Goal: Information Seeking & Learning: Learn about a topic

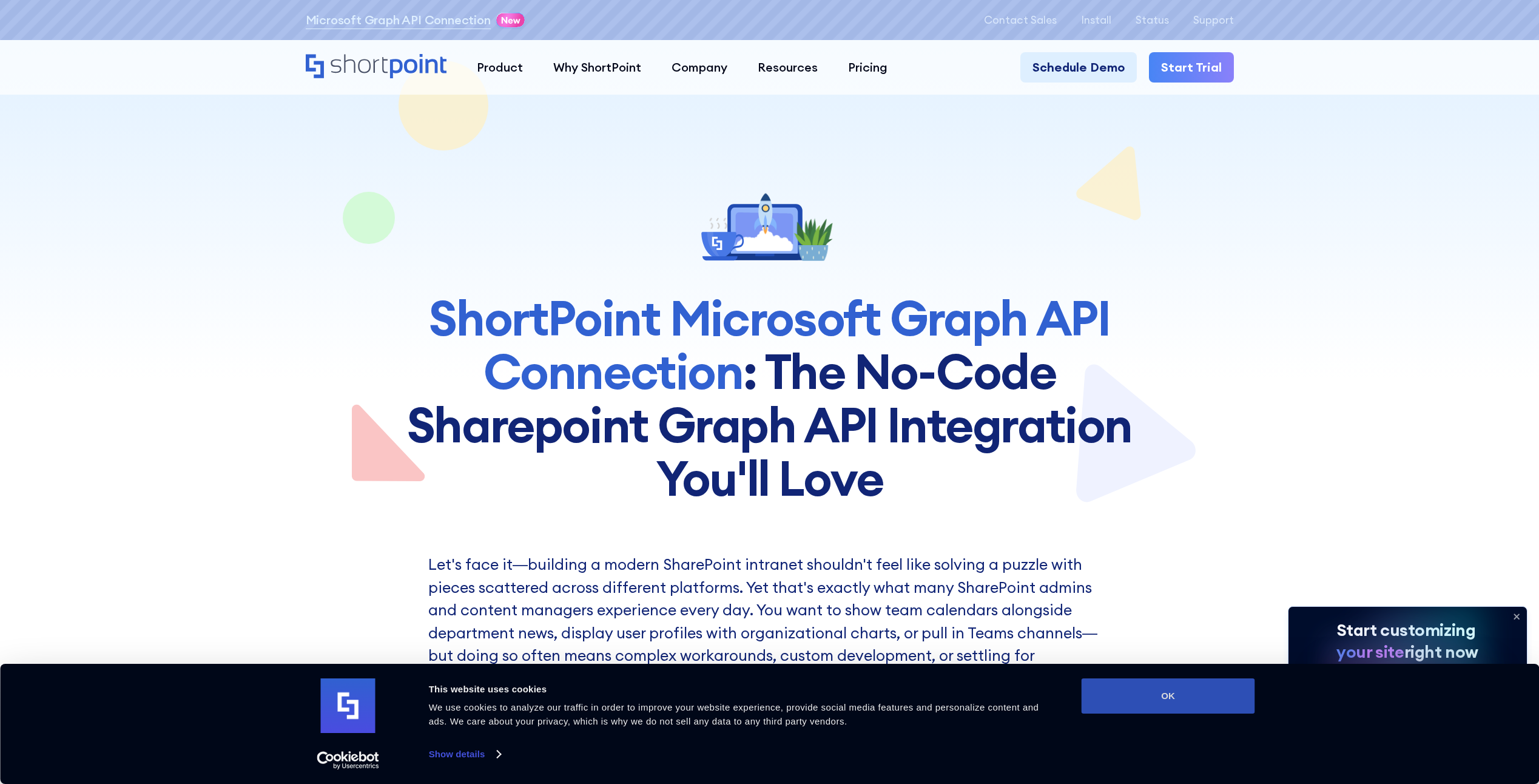
click at [1139, 703] on button "OK" at bounding box center [1168, 696] width 173 height 35
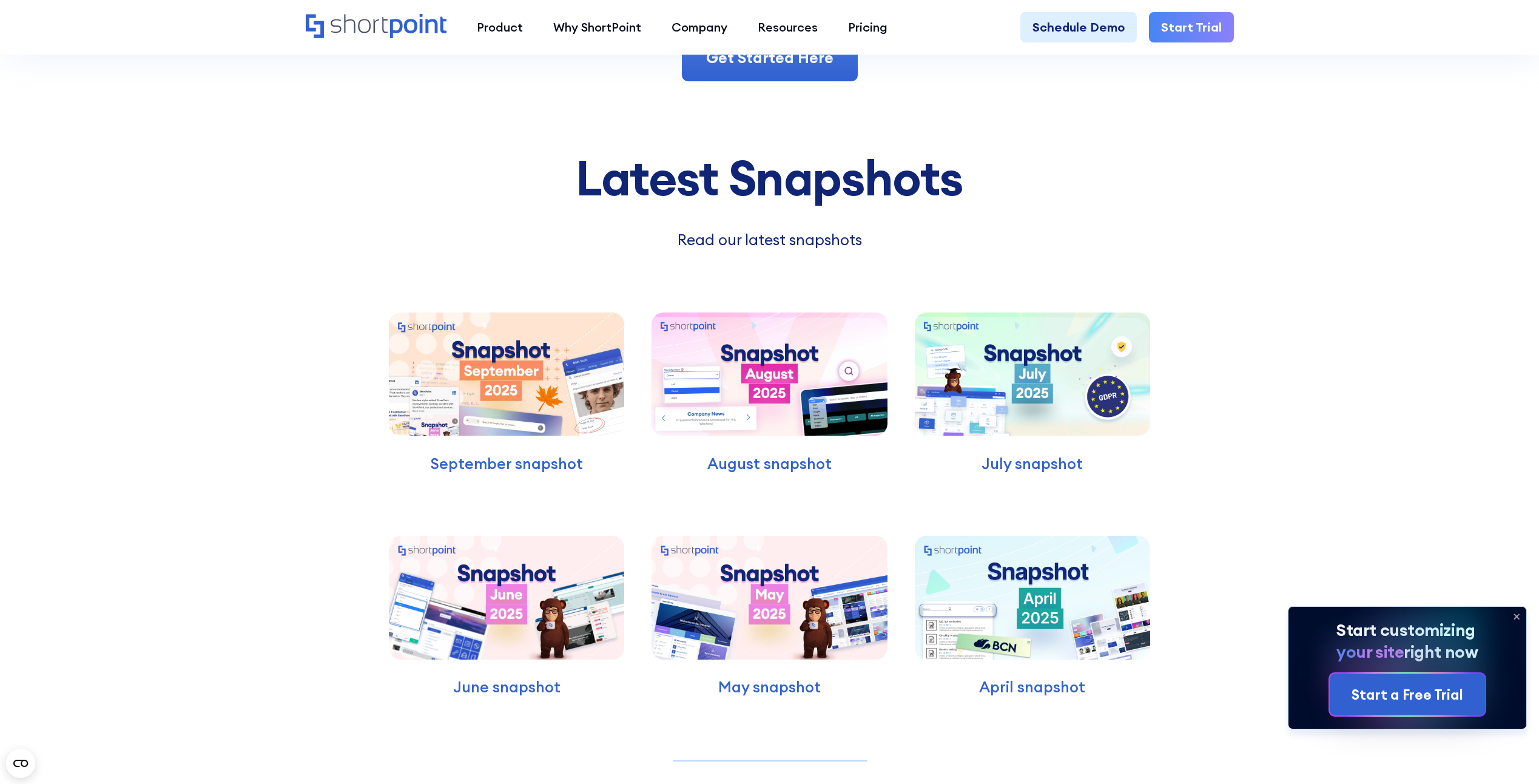
scroll to position [8856, 0]
click at [526, 397] on img at bounding box center [507, 373] width 236 height 123
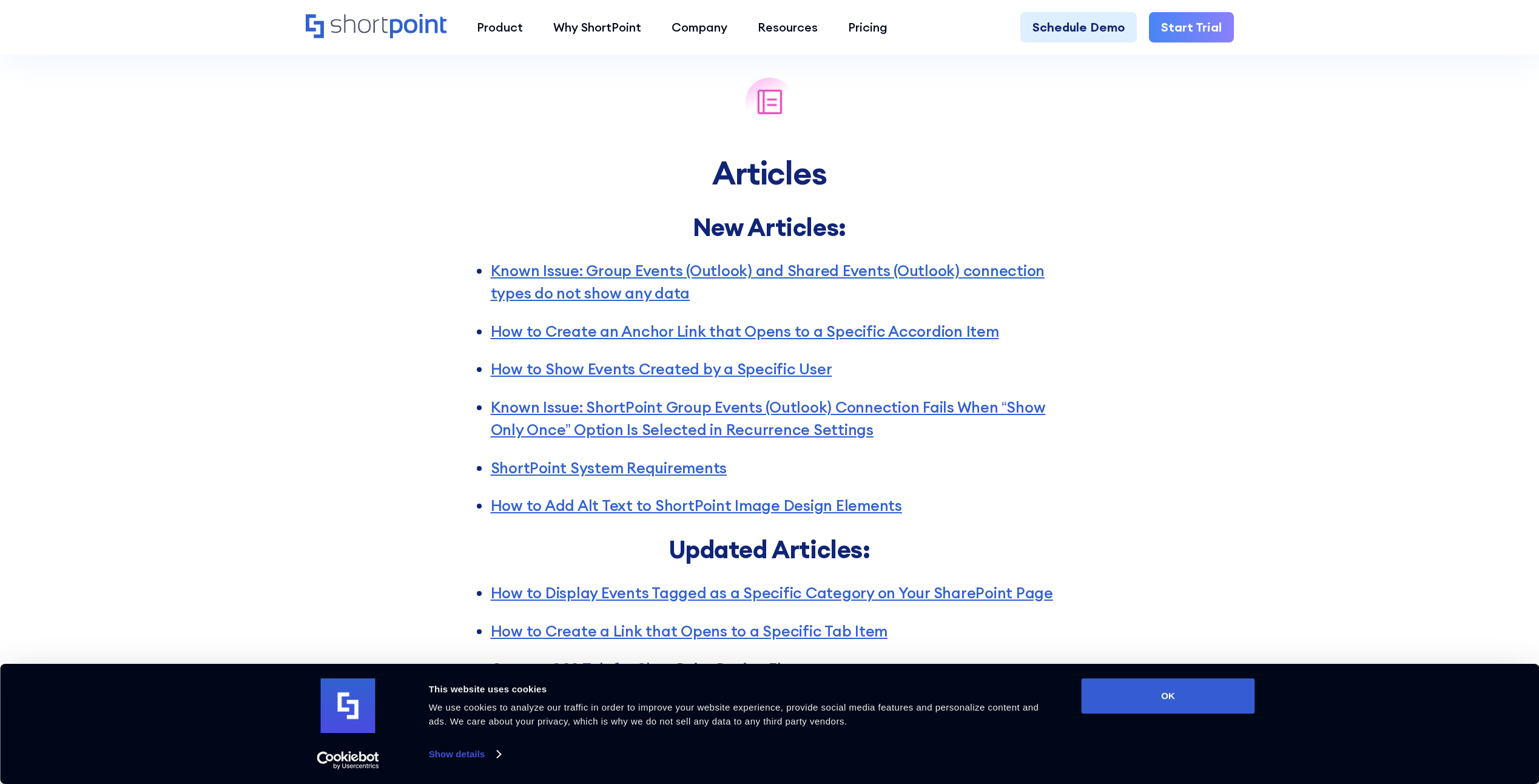
scroll to position [2184, 0]
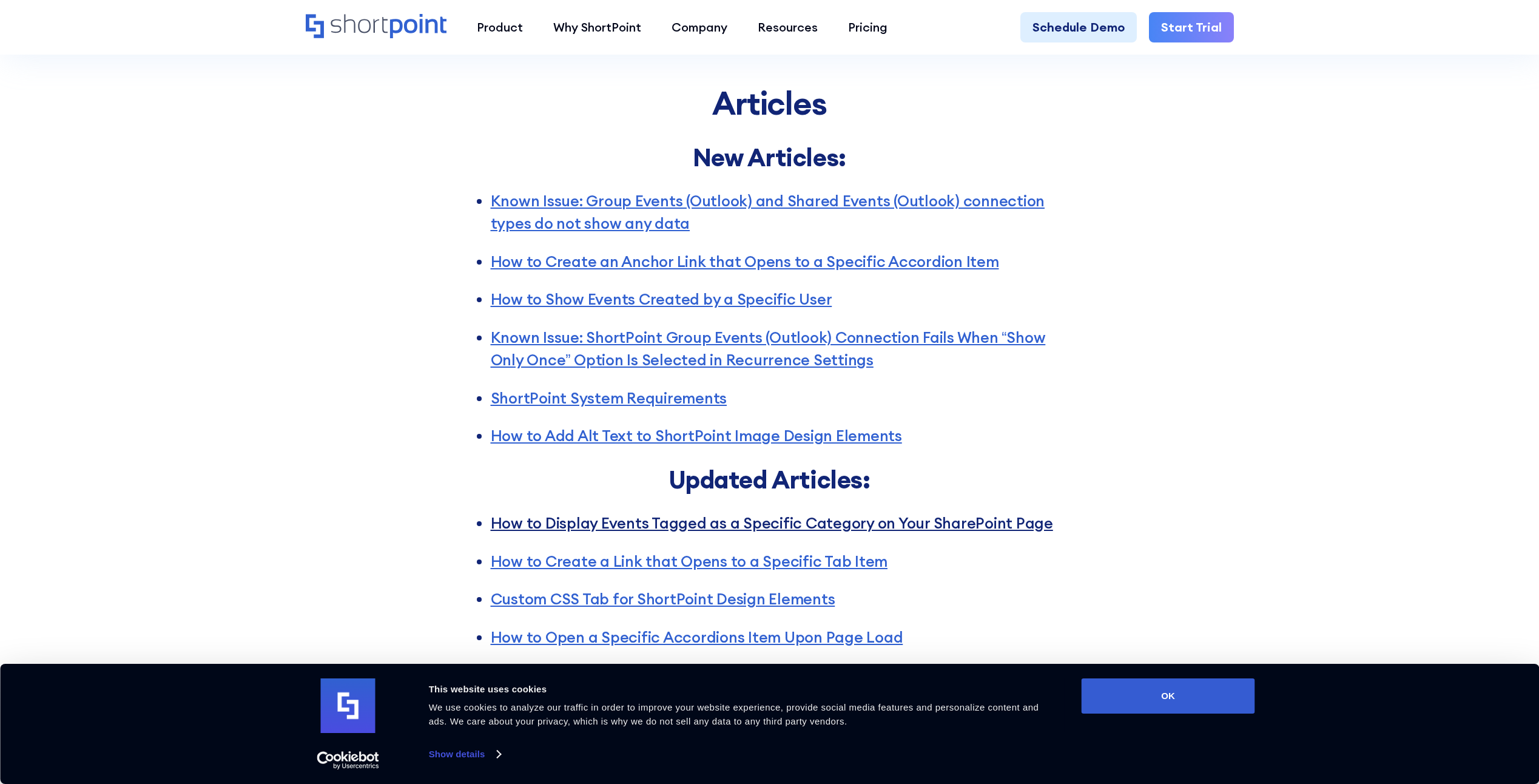
click at [604, 522] on link "How to Display Events Tagged as a Specific Category on Your SharePoint Page" at bounding box center [771, 522] width 562 height 19
